Goal: Task Accomplishment & Management: Manage account settings

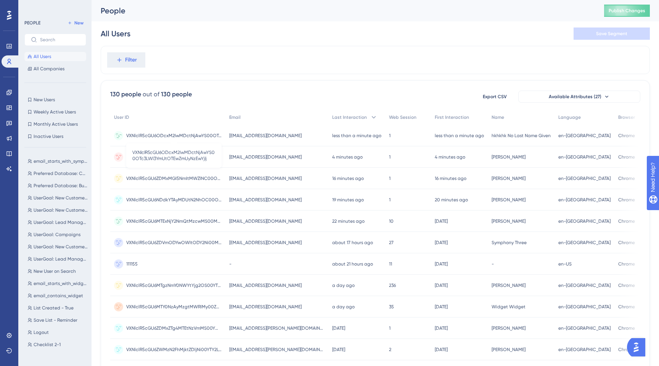
click at [185, 134] on span "VXNlclR5cGU6ODcxM2IwMDctNjAwYS00OTc3LWI3YmUtOTEwZmUyNzEwYjlj" at bounding box center [173, 135] width 95 height 6
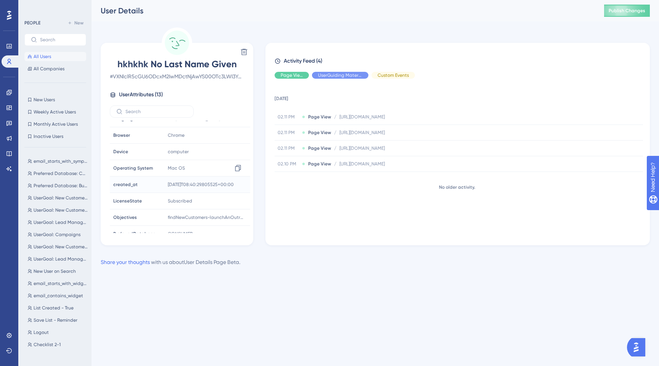
scroll to position [101, 0]
